Goal: Complete application form: Complete application form

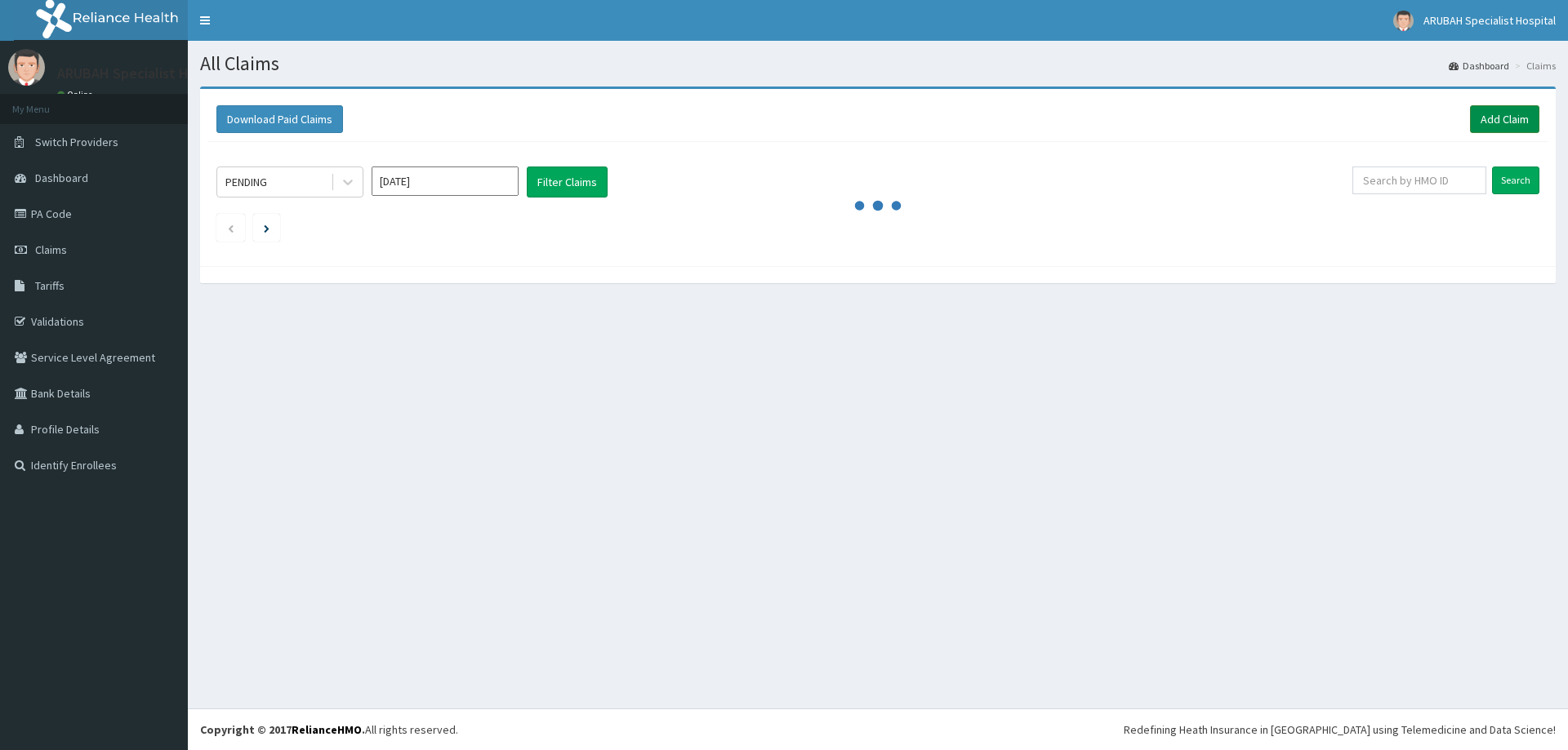
click at [1517, 121] on link "Add Claim" at bounding box center [1504, 119] width 69 height 28
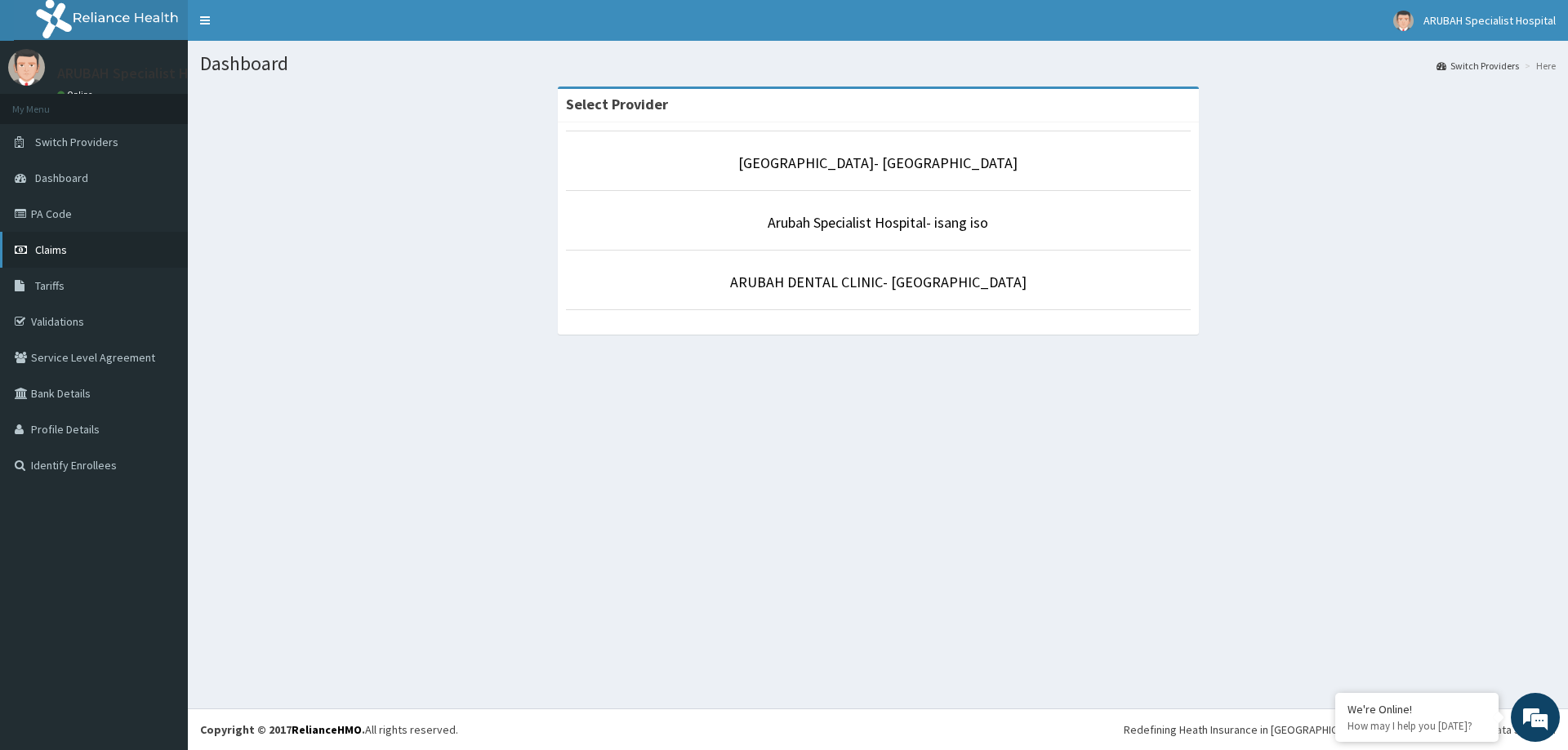
click at [74, 251] on link "Claims" at bounding box center [93, 249] width 188 height 36
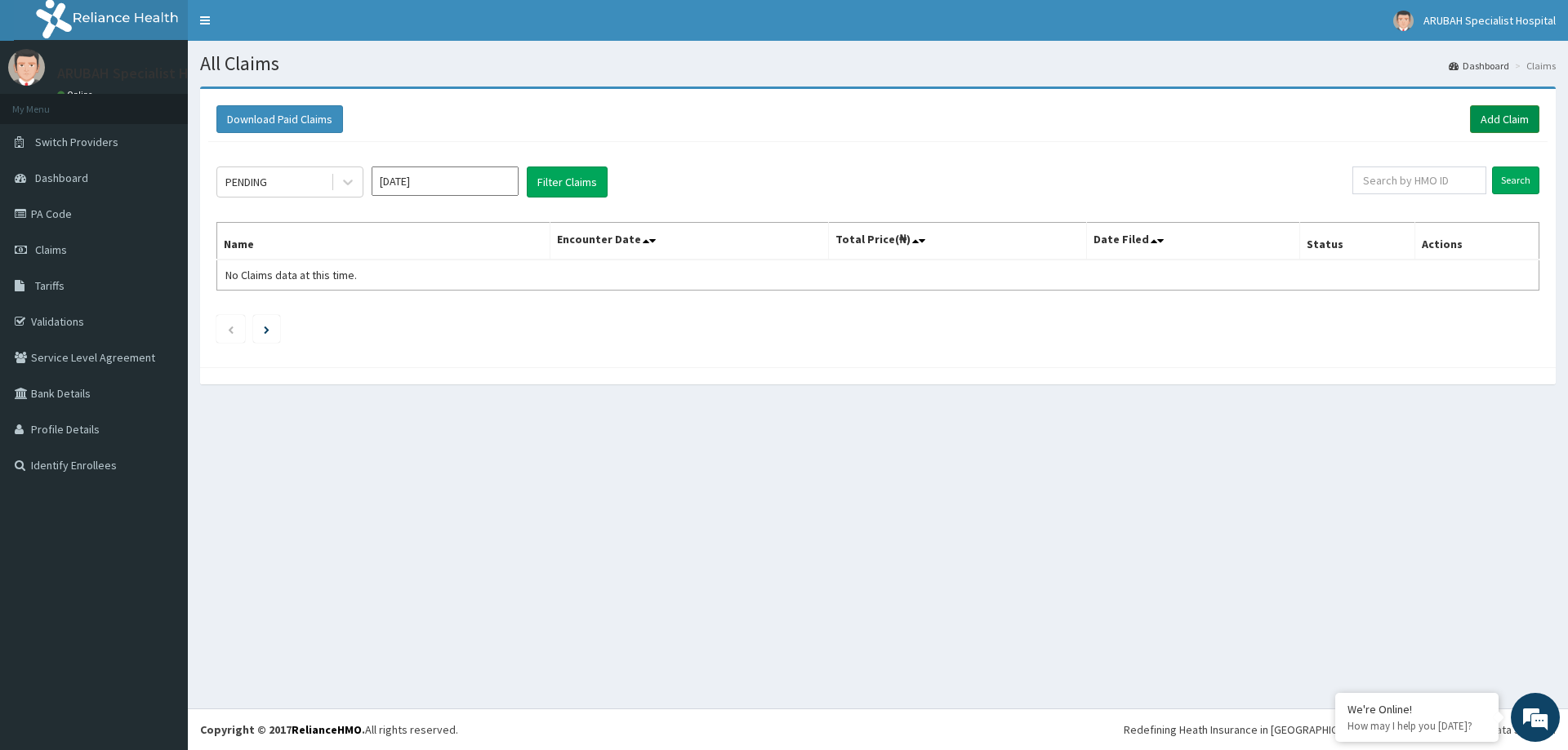
click at [1495, 121] on link "Add Claim" at bounding box center [1504, 119] width 69 height 28
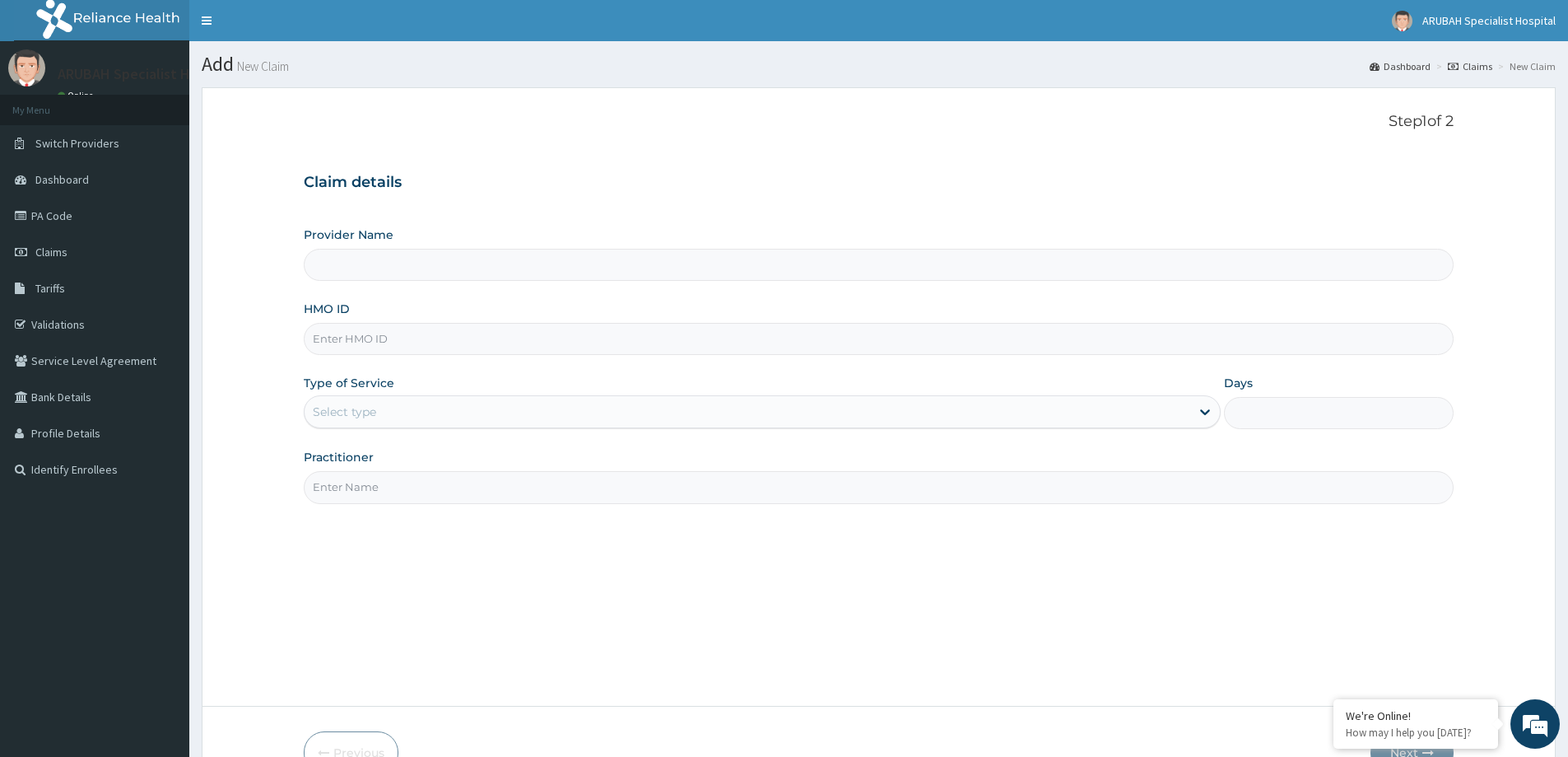
click at [364, 337] on input "HMO ID" at bounding box center [879, 339] width 1150 height 32
type input "[GEOGRAPHIC_DATA]- [GEOGRAPHIC_DATA]"
click at [64, 255] on span "Claims" at bounding box center [51, 251] width 32 height 15
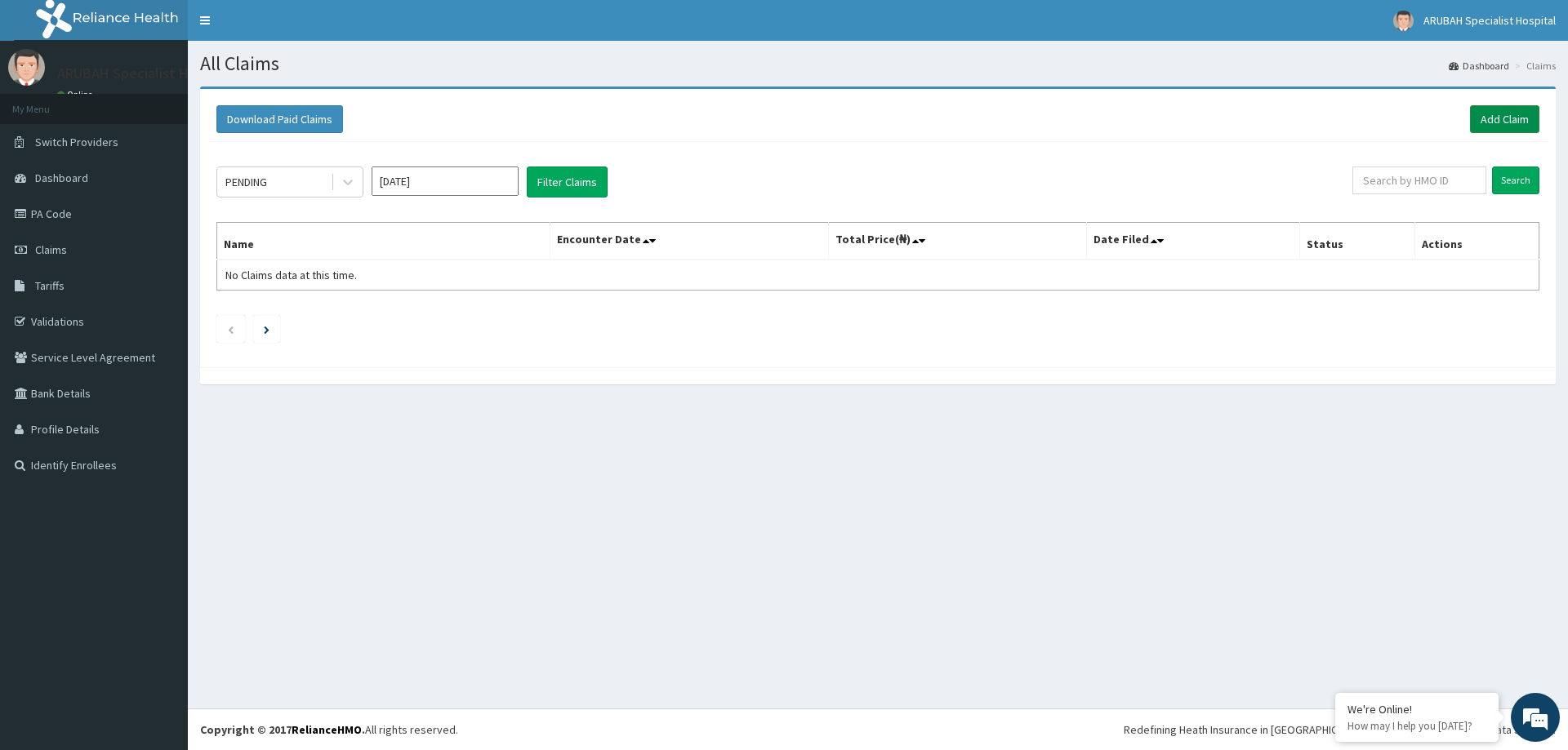
click at [1490, 117] on link "Add Claim" at bounding box center [1504, 119] width 69 height 28
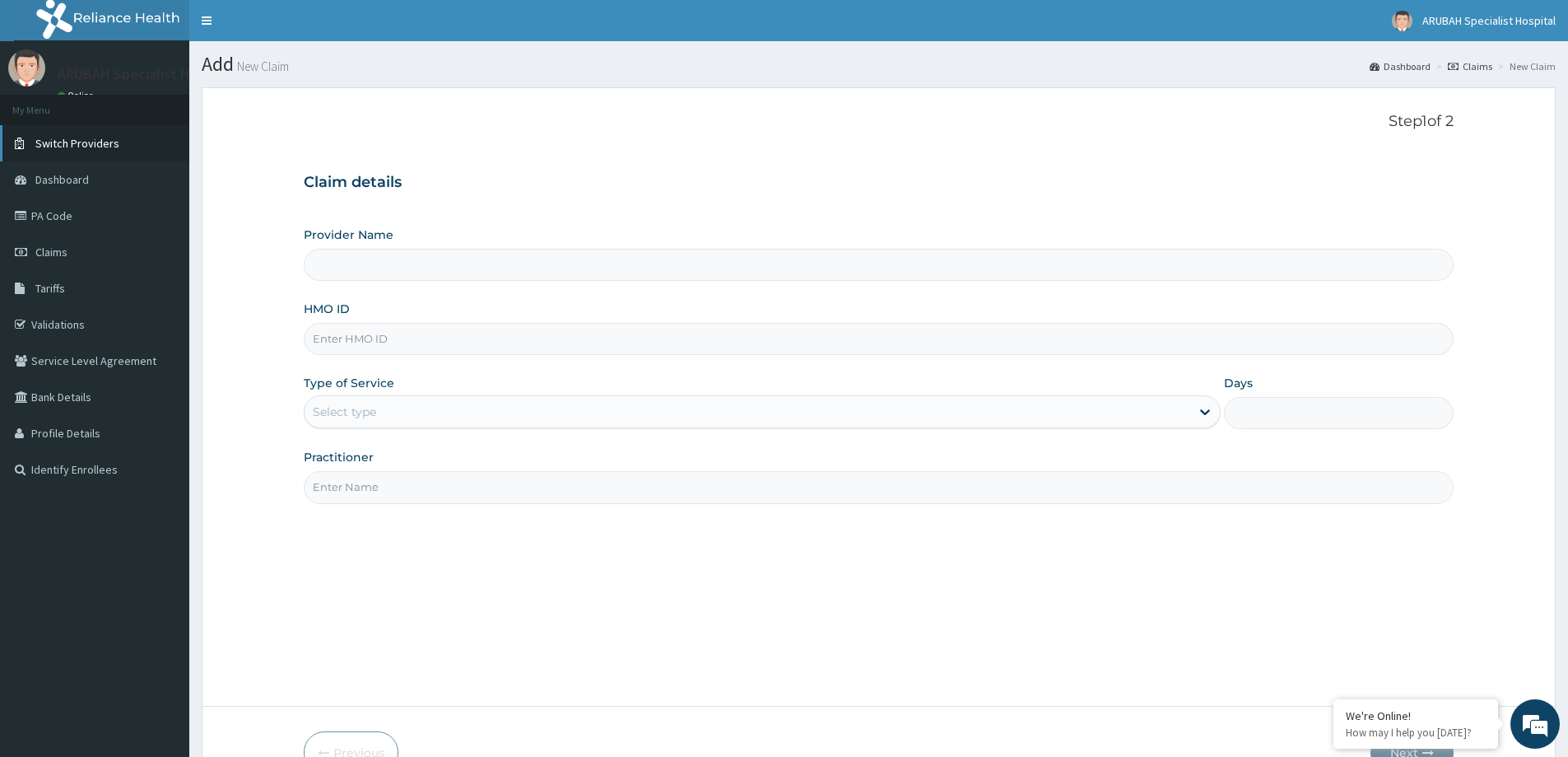
type input "[GEOGRAPHIC_DATA]- [GEOGRAPHIC_DATA]"
click at [368, 335] on input "HMO ID" at bounding box center [879, 339] width 1150 height 32
paste input "WML/10109/A"
type input "WML/10109/A"
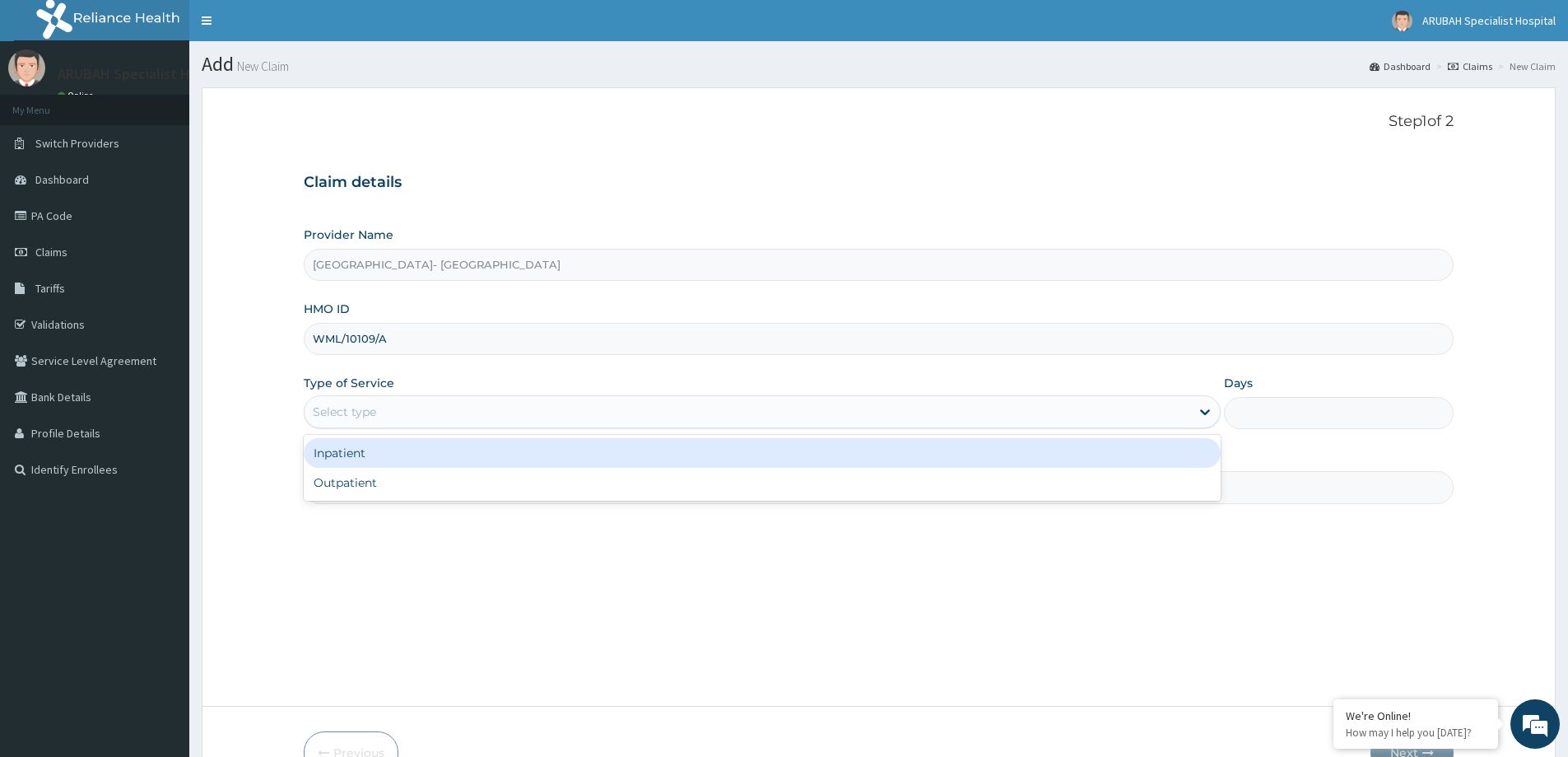
click at [385, 406] on div "Select type" at bounding box center [747, 411] width 886 height 27
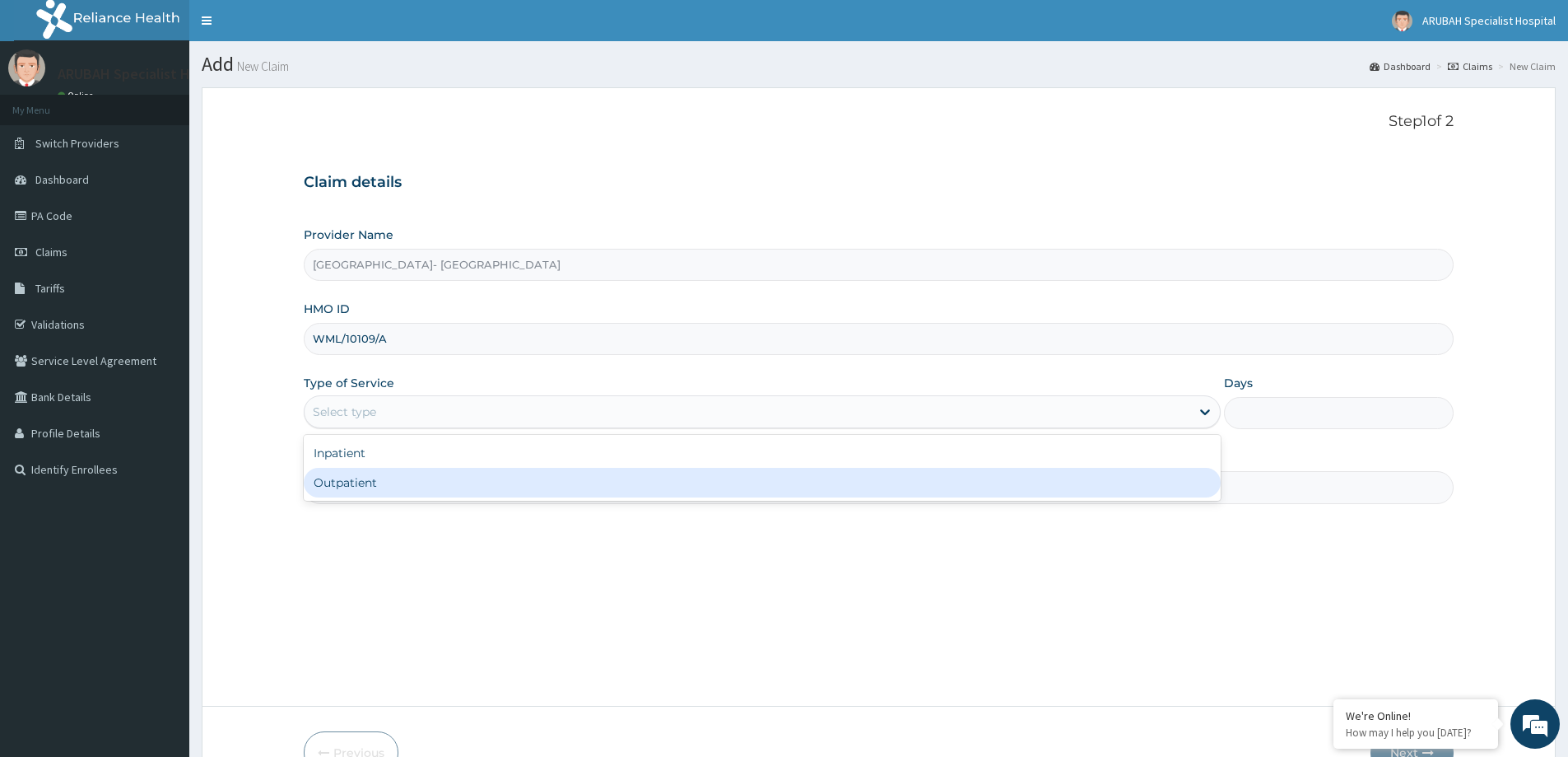
click at [359, 479] on div "Outpatient" at bounding box center [762, 483] width 917 height 29
type input "1"
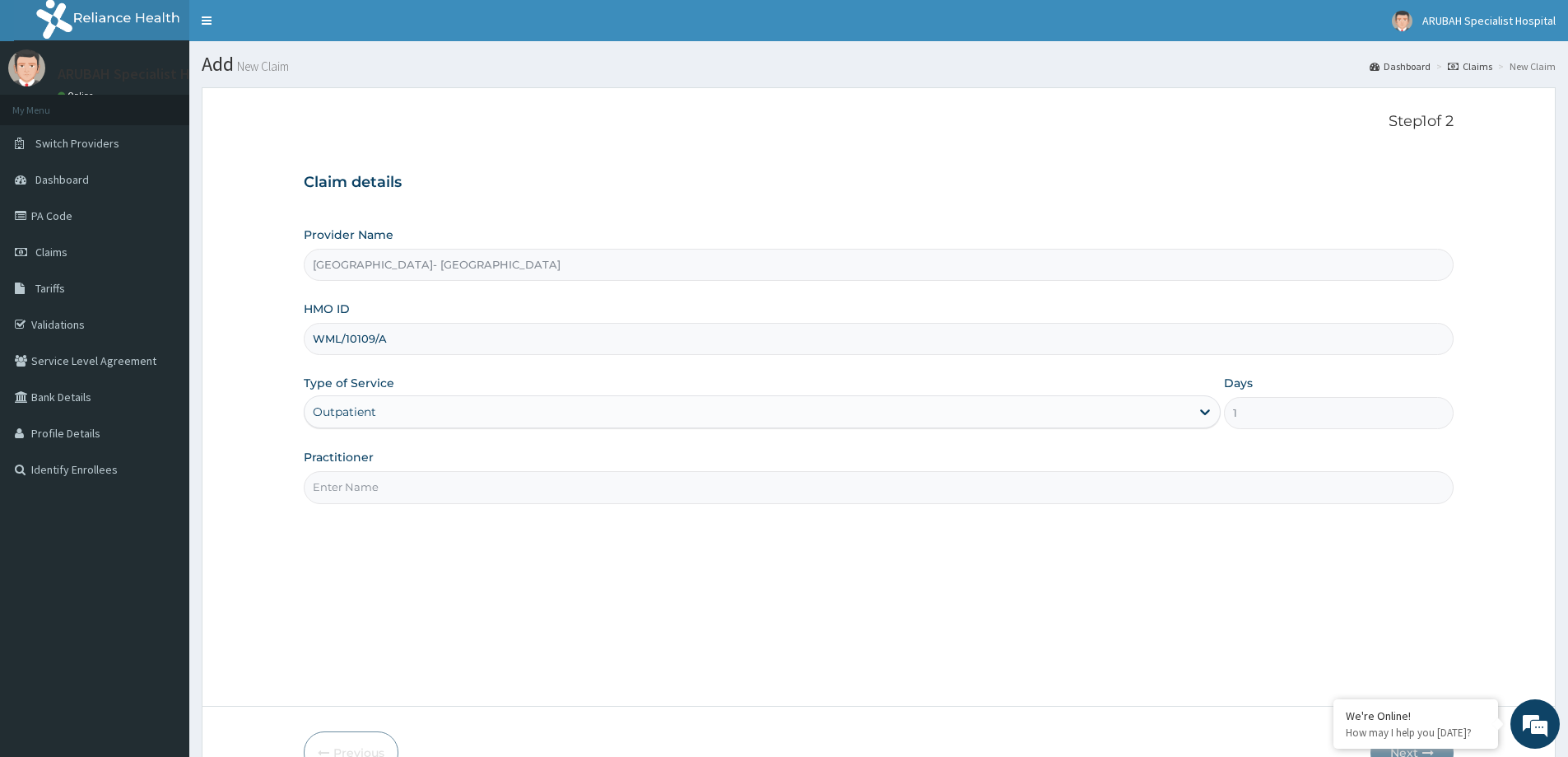
click at [370, 493] on input "Practitioner" at bounding box center [879, 487] width 1150 height 32
type input "DR UKWEH"
type input "[GEOGRAPHIC_DATA]- [GEOGRAPHIC_DATA]"
click at [540, 264] on input "[GEOGRAPHIC_DATA]- [GEOGRAPHIC_DATA]" at bounding box center [879, 264] width 1150 height 32
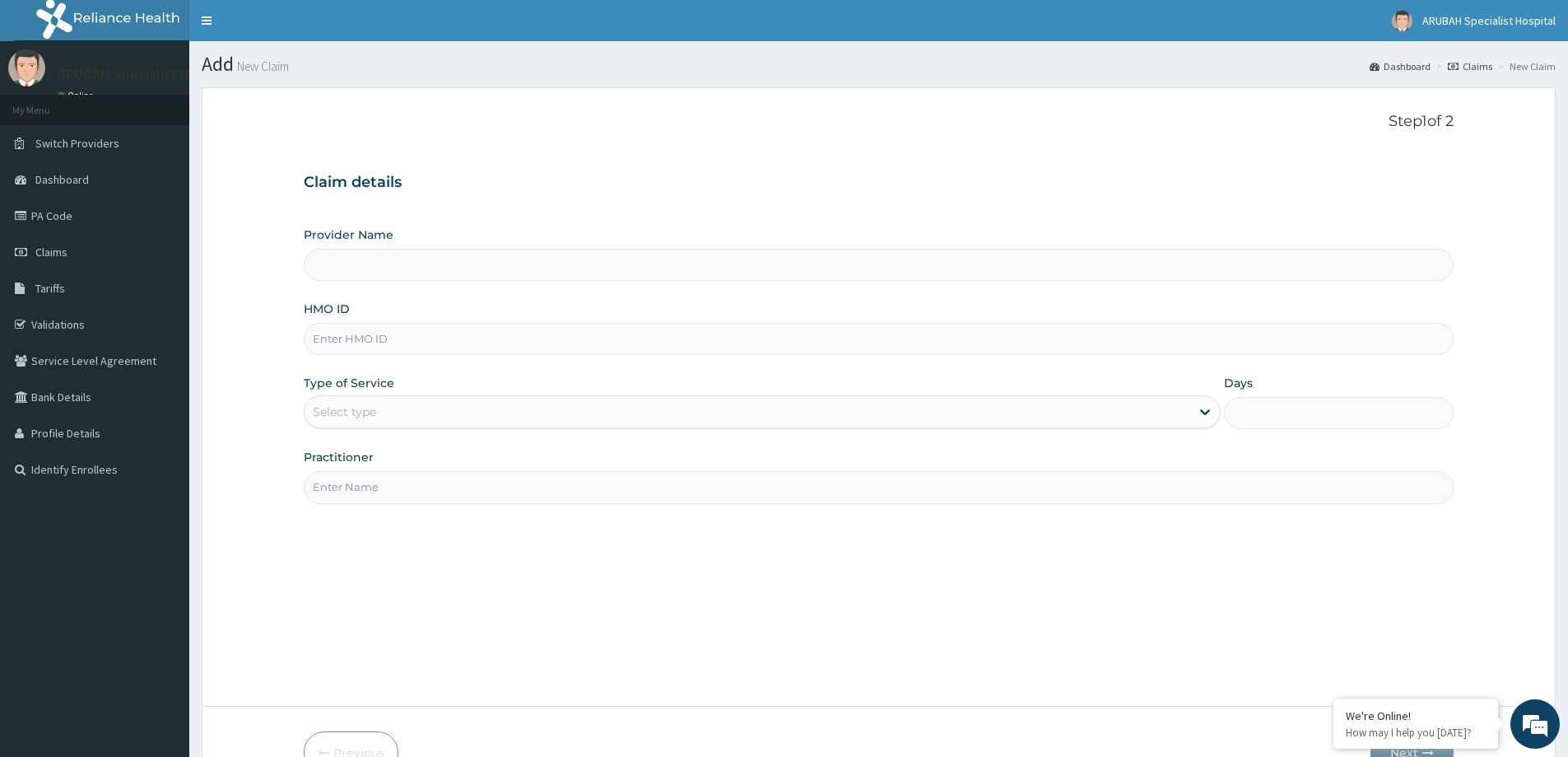
type input "[GEOGRAPHIC_DATA]- [GEOGRAPHIC_DATA]"
click at [52, 250] on span "Claims" at bounding box center [51, 251] width 32 height 15
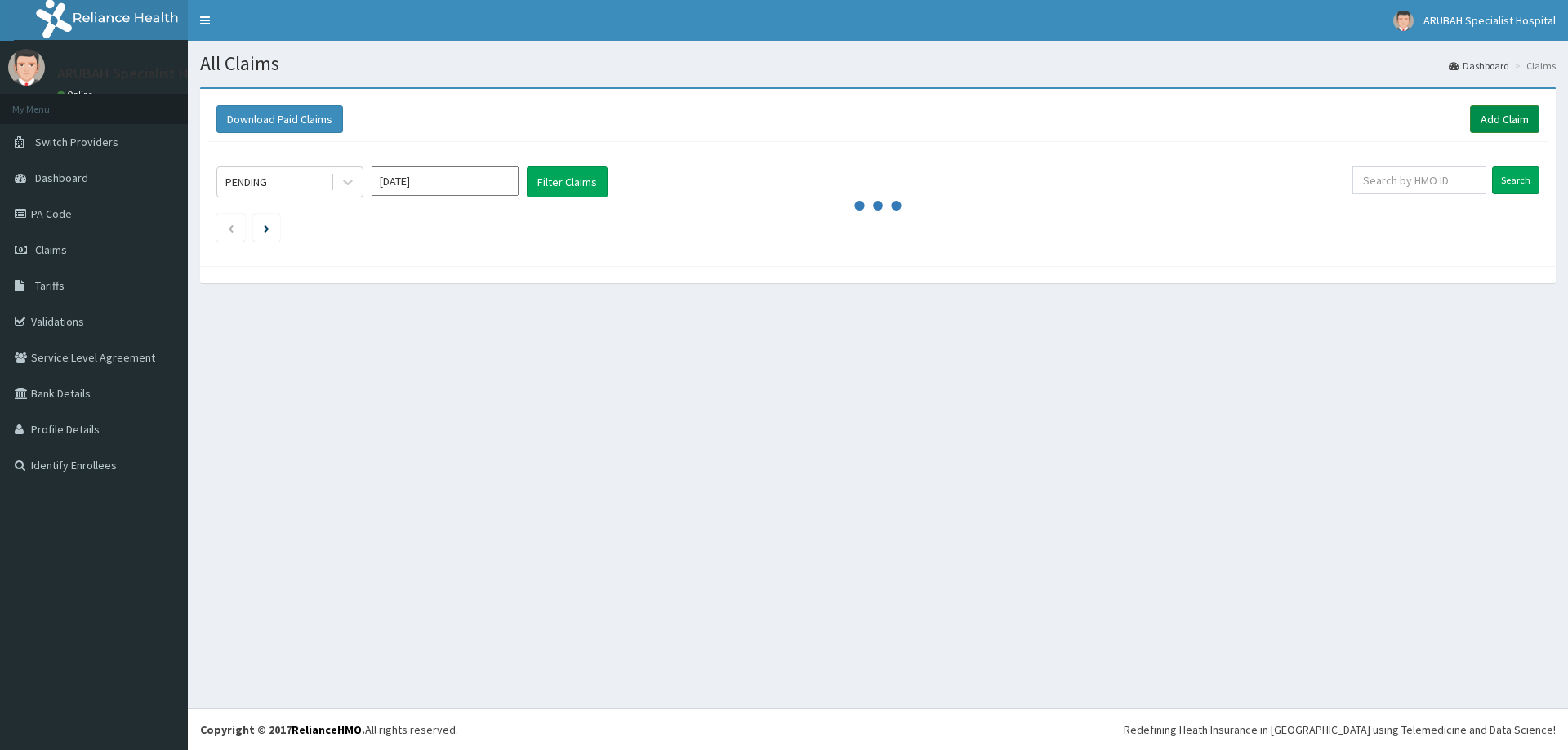
click at [1495, 111] on link "Add Claim" at bounding box center [1504, 119] width 69 height 28
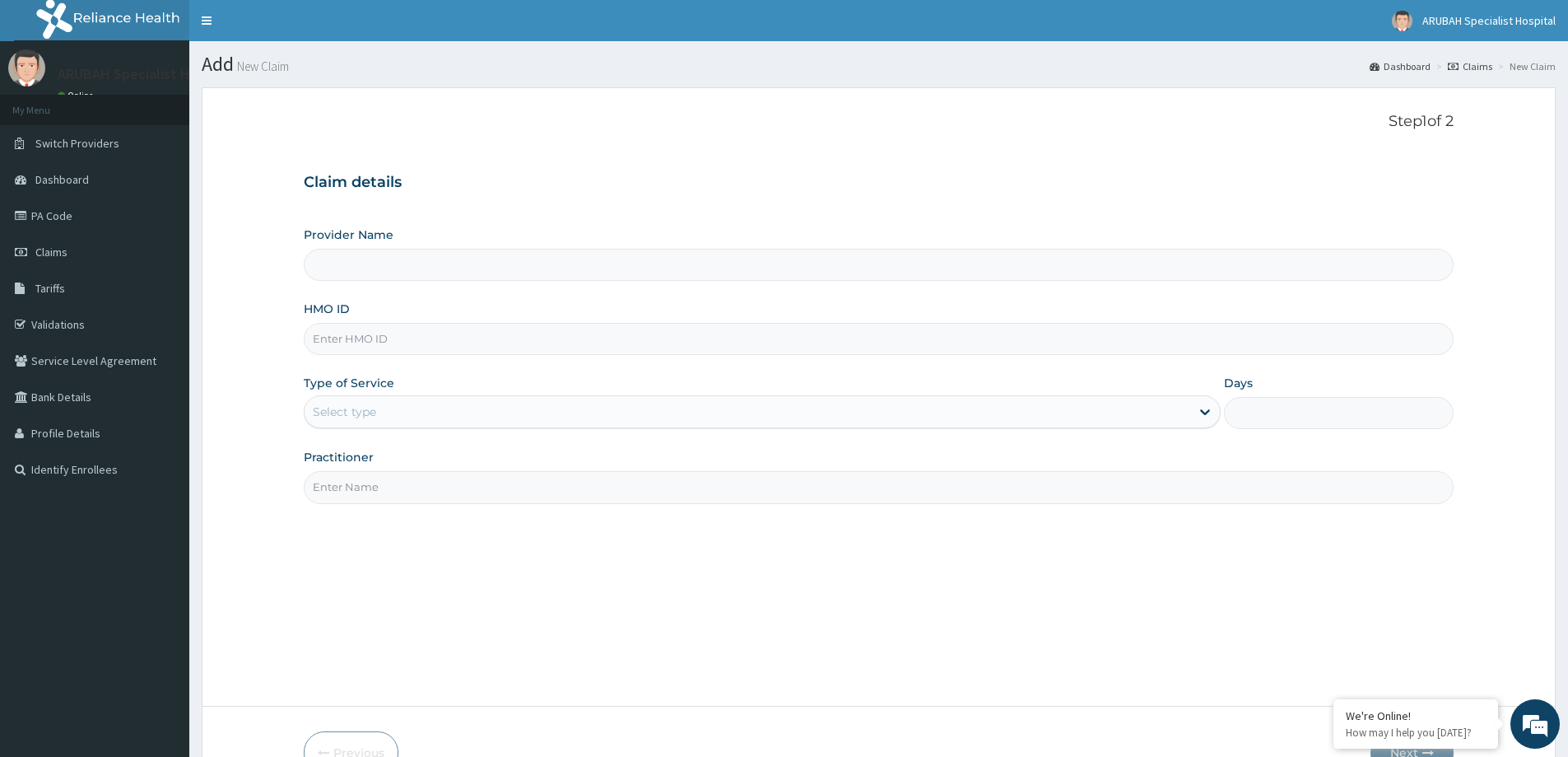
type input "[GEOGRAPHIC_DATA]- [GEOGRAPHIC_DATA]"
click at [65, 253] on span "Claims" at bounding box center [51, 251] width 32 height 15
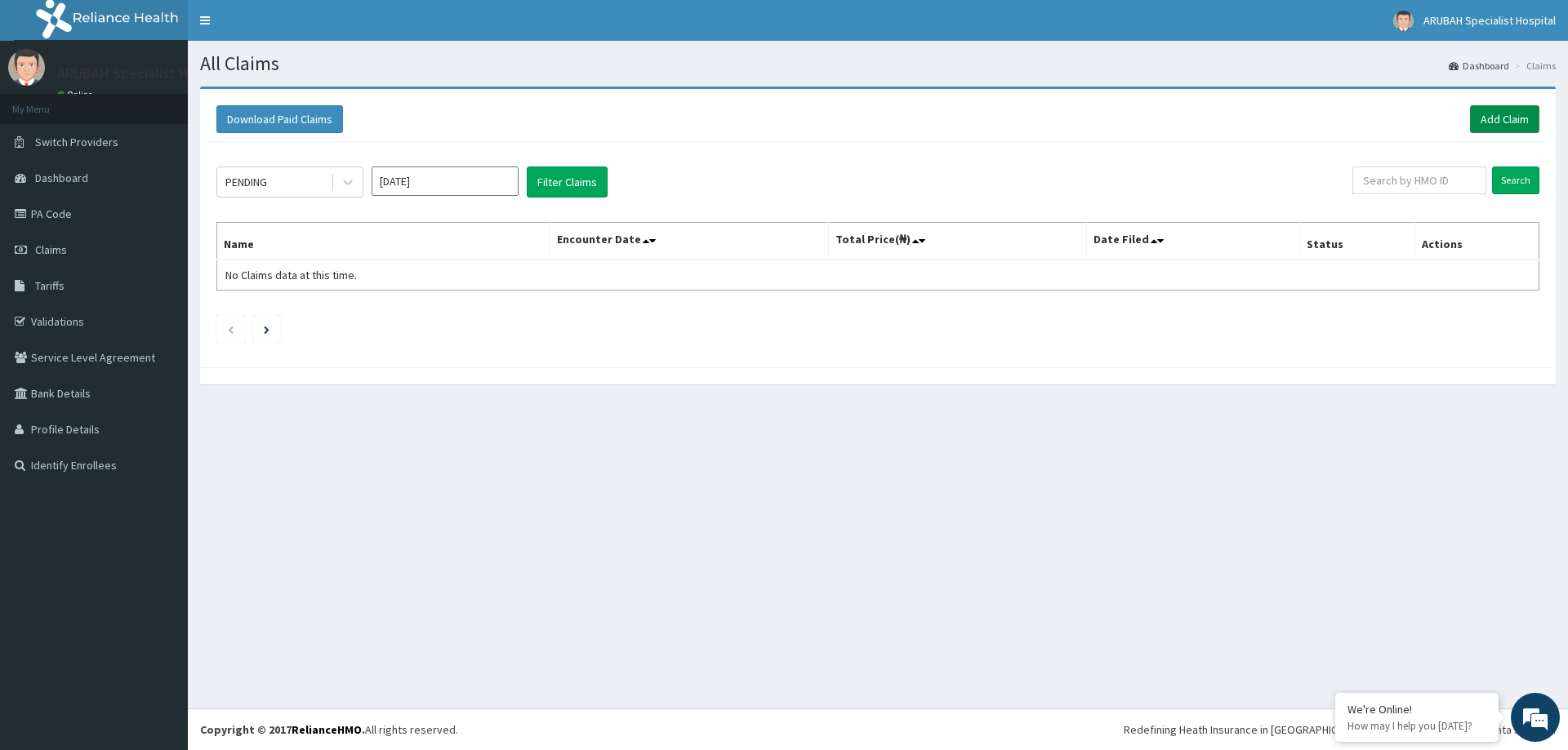
click at [1497, 121] on link "Add Claim" at bounding box center [1504, 119] width 69 height 28
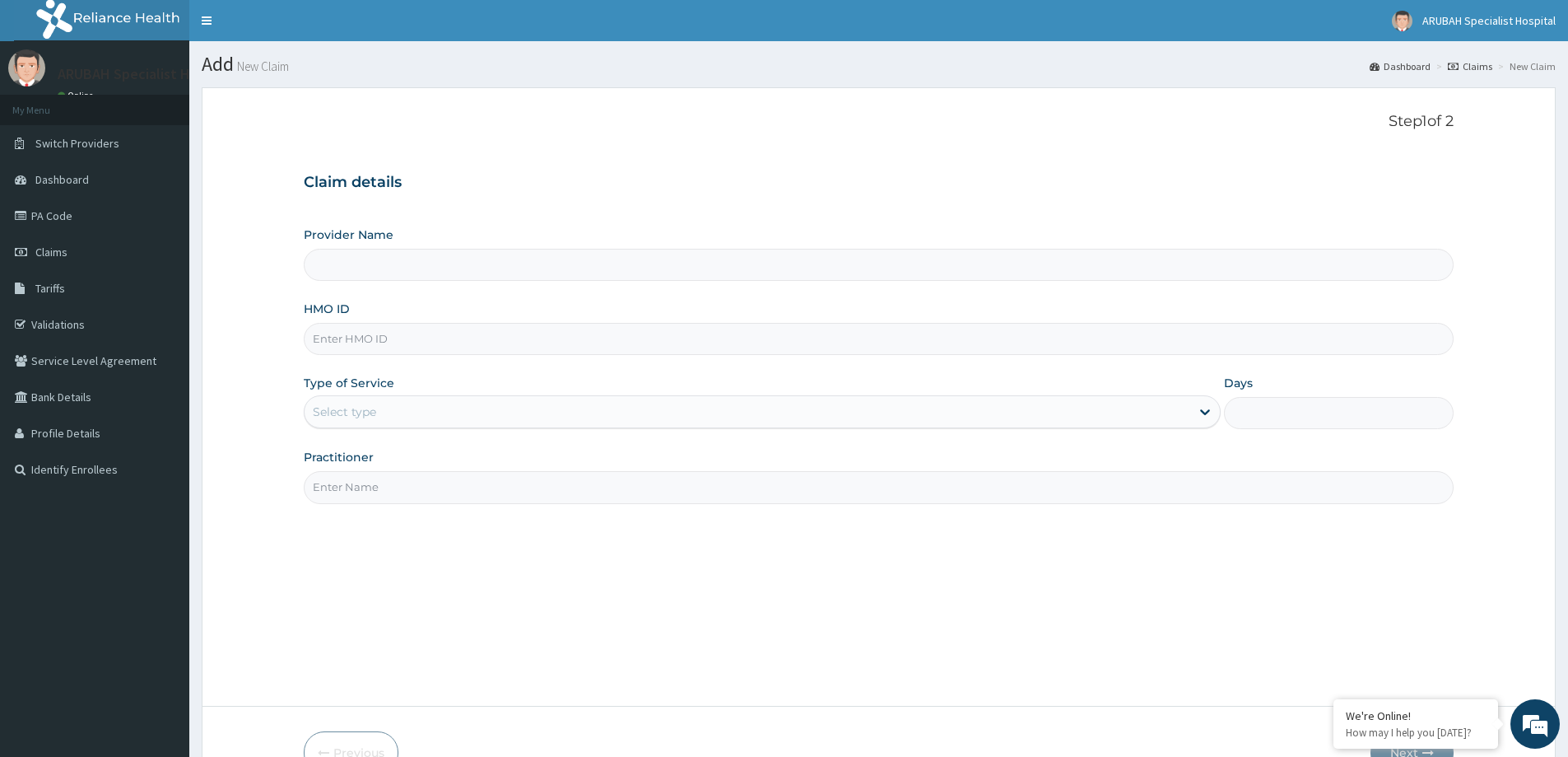
click at [420, 272] on input "Provider Name" at bounding box center [879, 264] width 1150 height 32
type input "[GEOGRAPHIC_DATA]- [GEOGRAPHIC_DATA]"
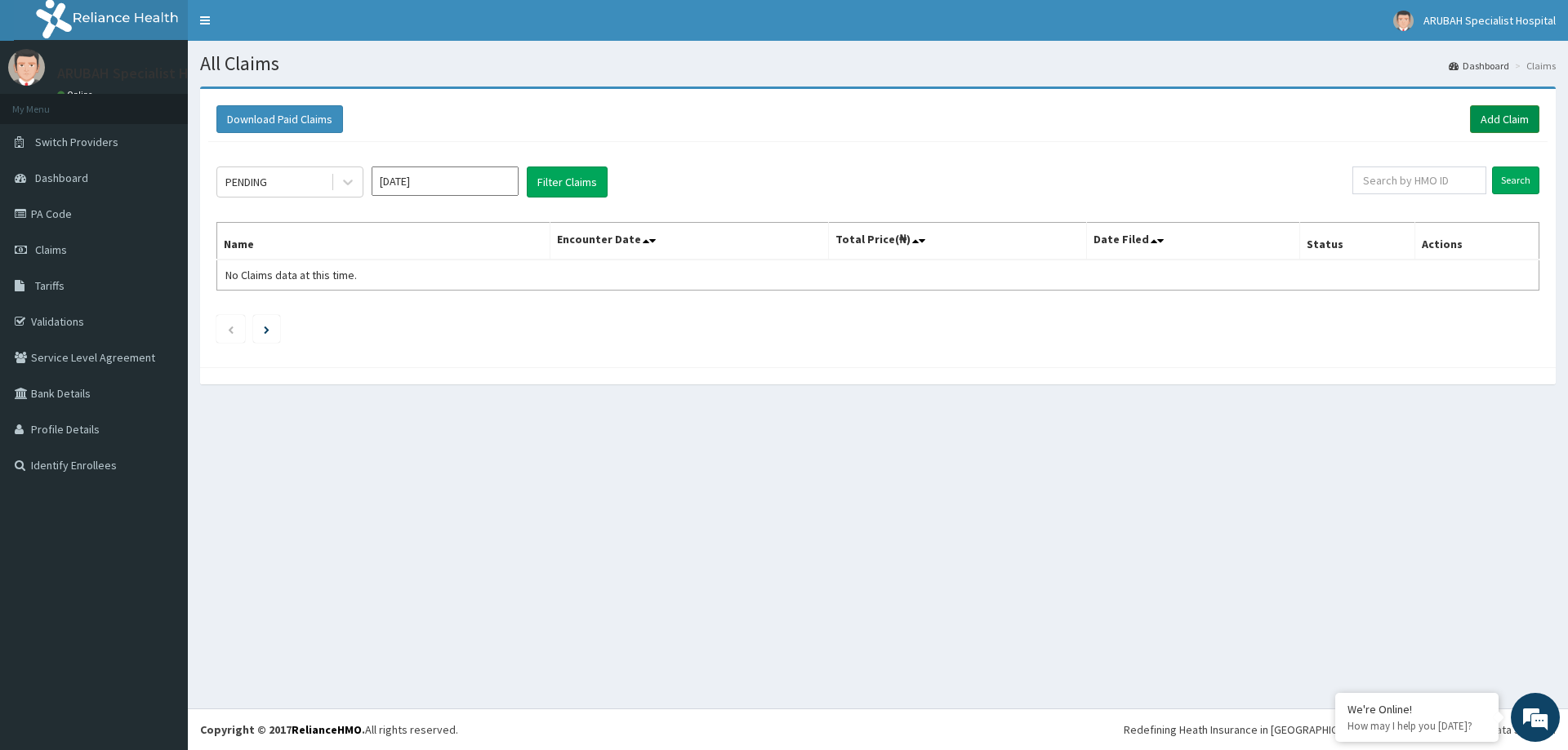
click at [1484, 122] on link "Add Claim" at bounding box center [1504, 119] width 69 height 28
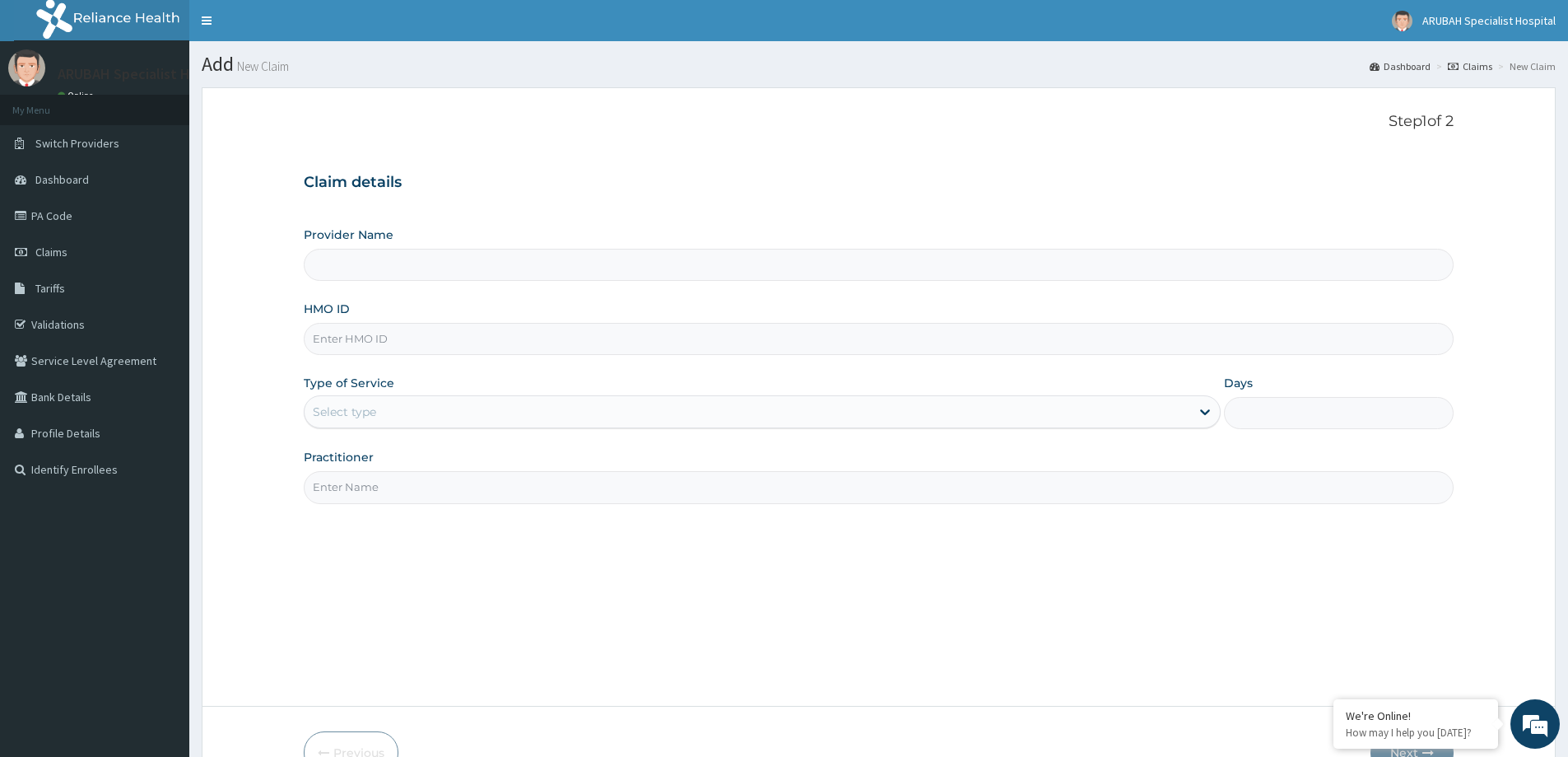
type input "[GEOGRAPHIC_DATA]- [GEOGRAPHIC_DATA]"
click at [75, 258] on link "Claims" at bounding box center [94, 251] width 189 height 36
